Goal: Task Accomplishment & Management: Use online tool/utility

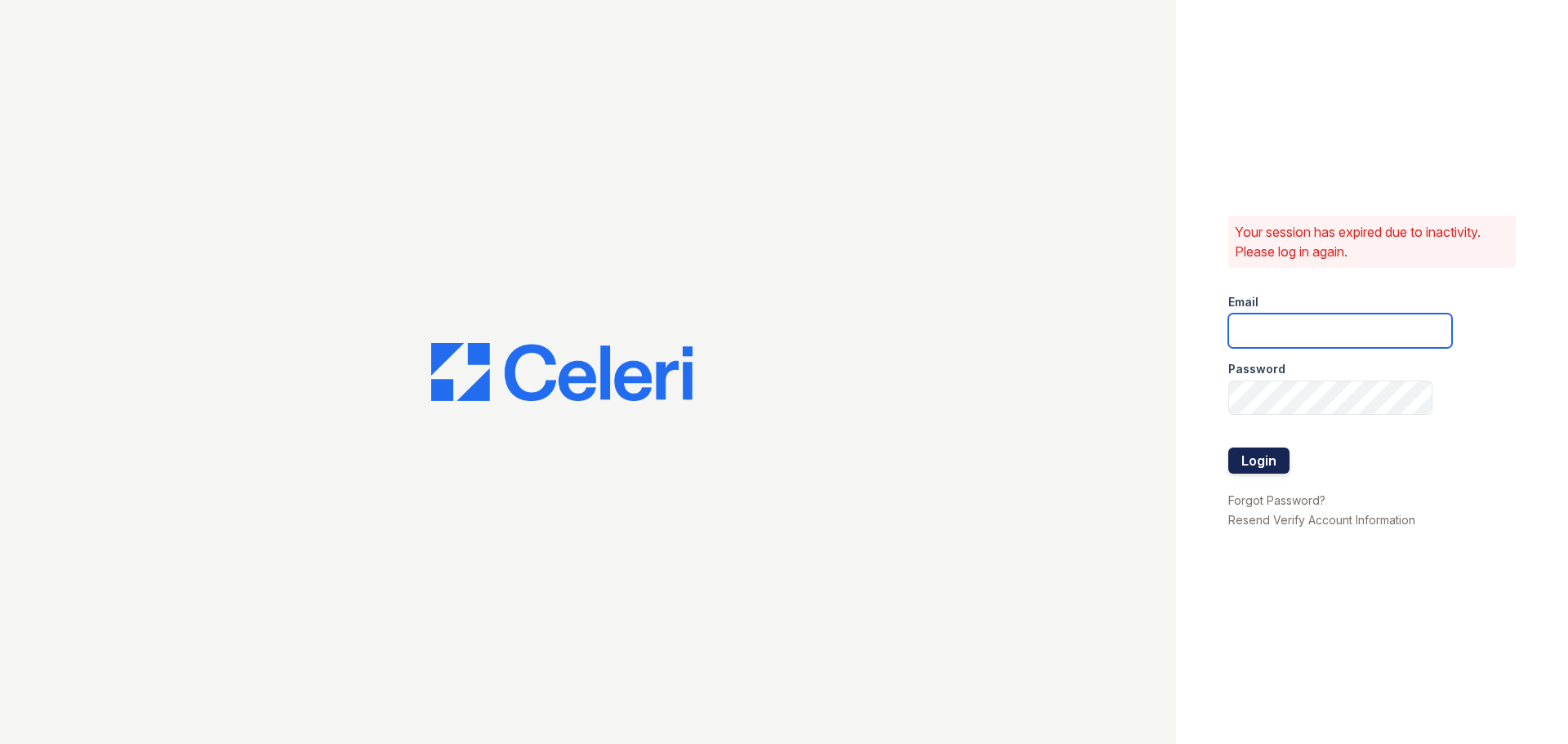
type input "[EMAIL_ADDRESS][DOMAIN_NAME]"
click at [1281, 456] on button "Login" at bounding box center [1258, 460] width 62 height 26
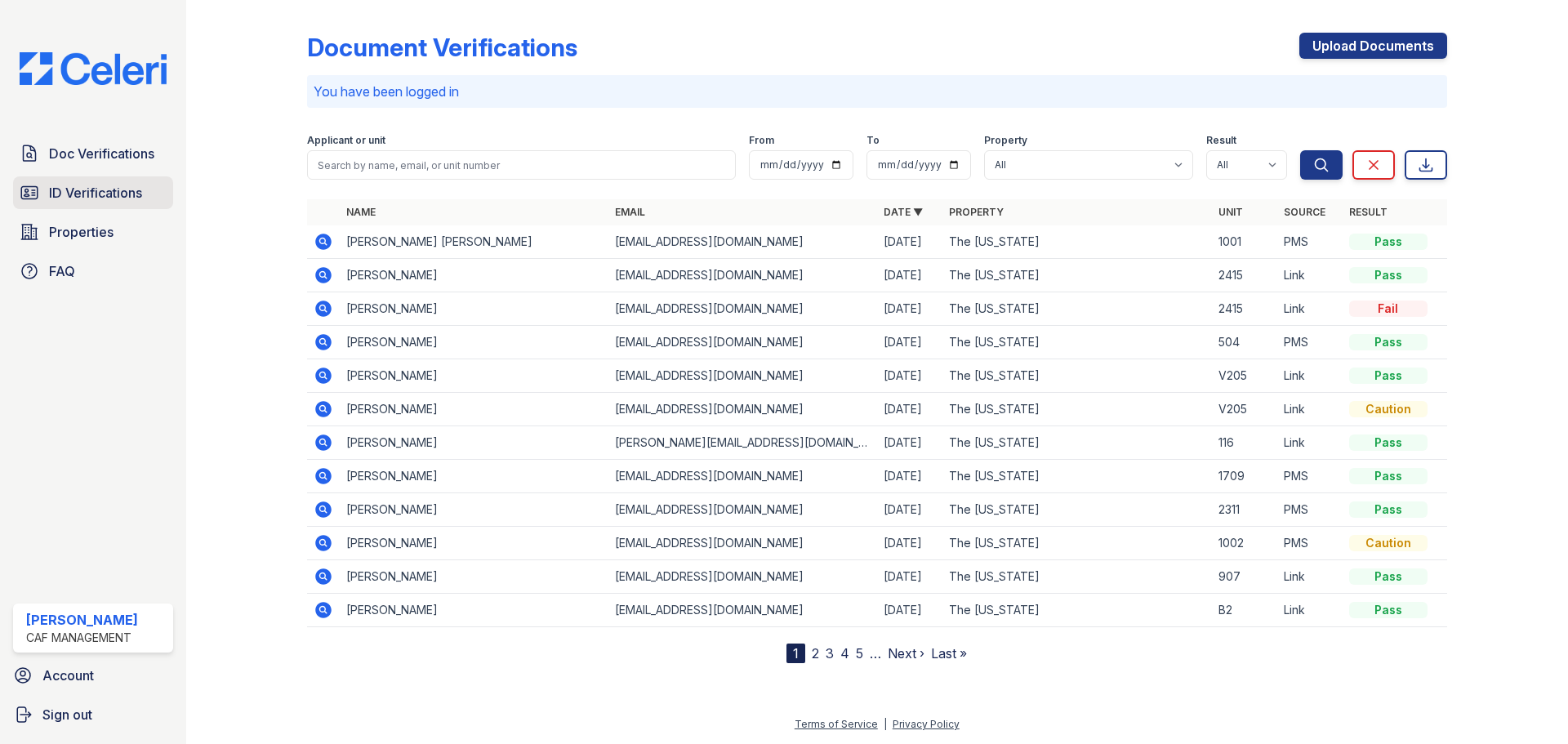
click at [132, 192] on span "ID Verifications" at bounding box center [95, 193] width 93 height 20
